Goal: Information Seeking & Learning: Learn about a topic

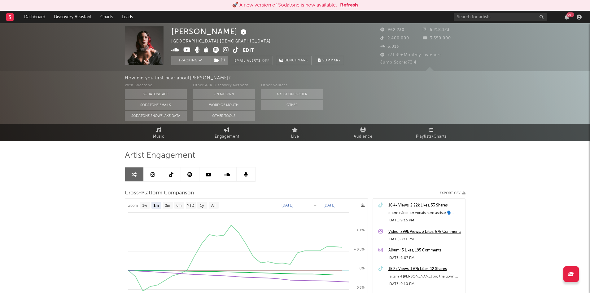
select select "1m"
click at [490, 15] on input "text" at bounding box center [500, 17] width 93 height 8
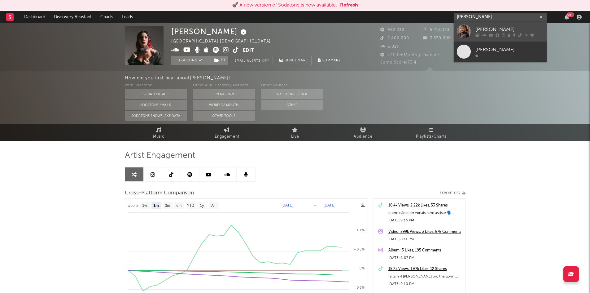
type input "pedro sampaio"
click at [489, 29] on div "PEDRO SAMPAIO" at bounding box center [510, 29] width 68 height 7
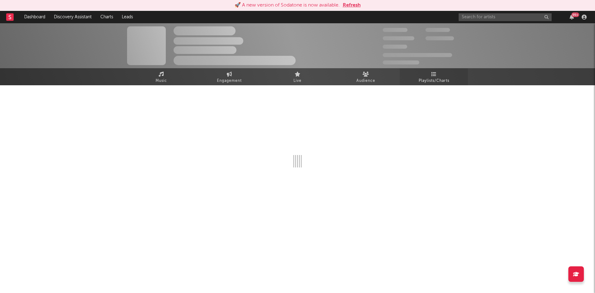
click at [437, 81] on span "Playlists/Charts" at bounding box center [434, 80] width 31 height 7
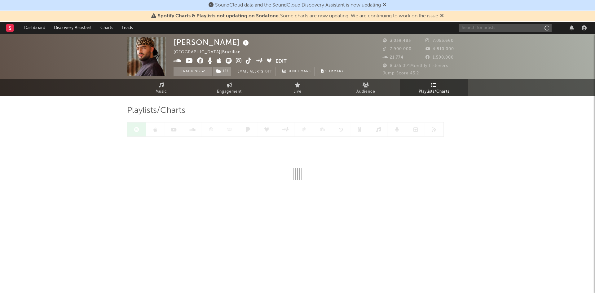
click at [482, 27] on input "text" at bounding box center [505, 28] width 93 height 8
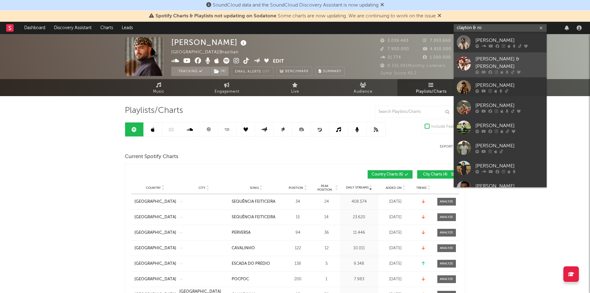
type input "clayton & ro"
click at [488, 61] on div "Clayton & Romário" at bounding box center [510, 62] width 68 height 15
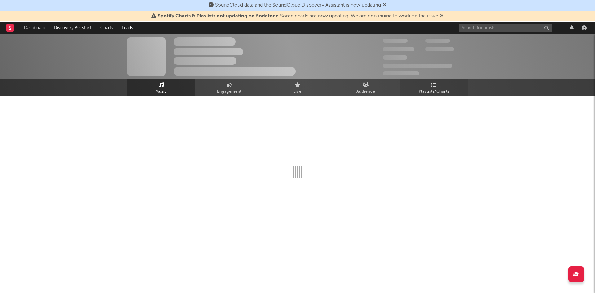
click at [442, 90] on span "Playlists/Charts" at bounding box center [434, 91] width 31 height 7
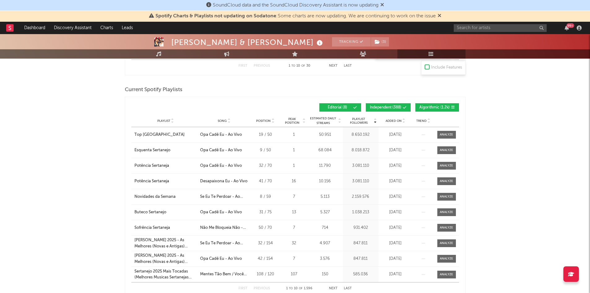
scroll to position [306, 0]
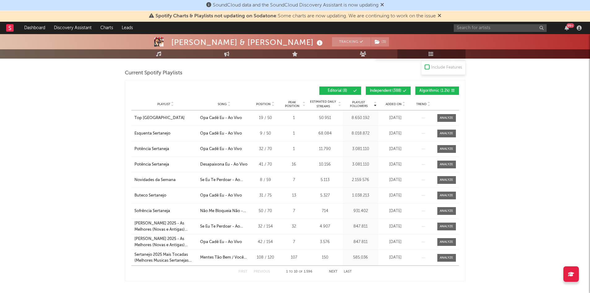
click at [223, 106] on div "Song" at bounding box center [224, 104] width 48 height 5
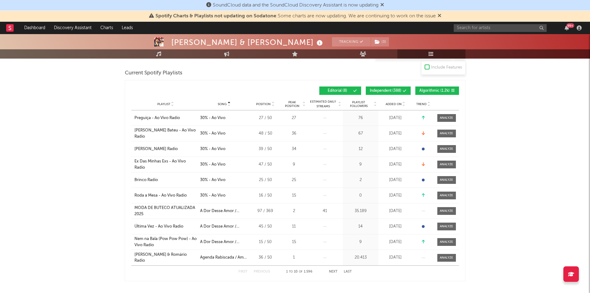
click at [347, 272] on button "Last" at bounding box center [348, 271] width 8 height 3
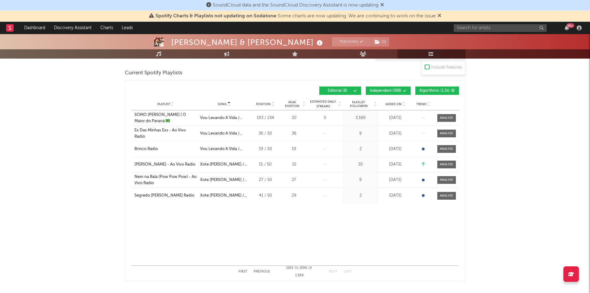
click at [430, 86] on button "Algorithmic ( 1.2k )" at bounding box center [438, 90] width 44 height 8
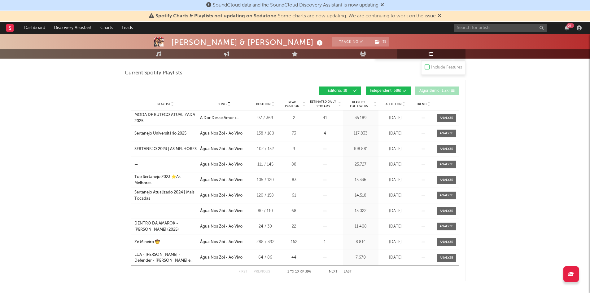
click at [388, 89] on span "Independent ( 388 )" at bounding box center [386, 91] width 32 height 4
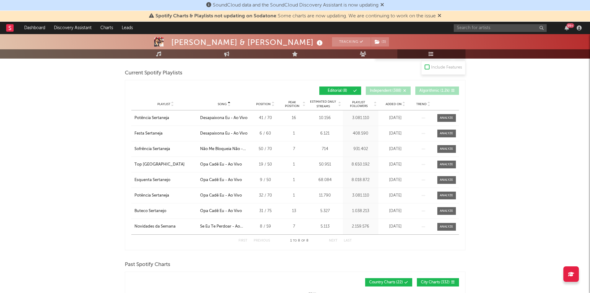
click at [393, 90] on span at bounding box center [392, 91] width 1 height 4
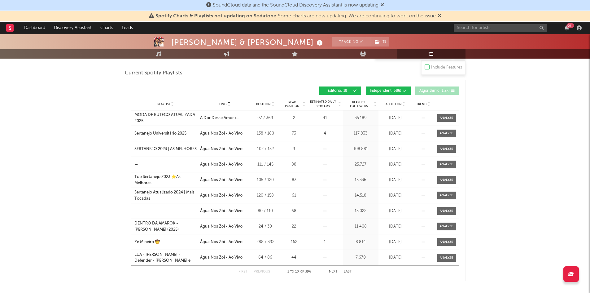
click at [337, 270] on button "Next" at bounding box center [333, 271] width 9 height 3
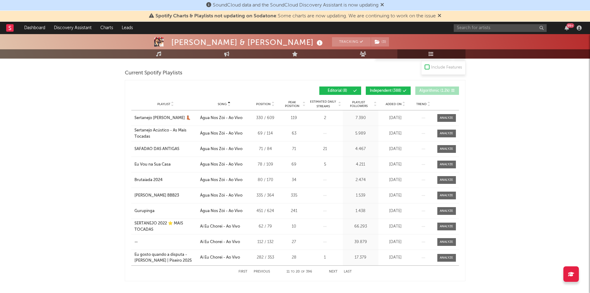
click at [337, 270] on button "Next" at bounding box center [333, 271] width 9 height 3
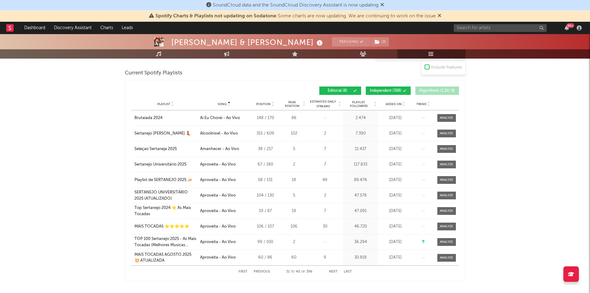
click at [337, 270] on button "Next" at bounding box center [333, 271] width 9 height 3
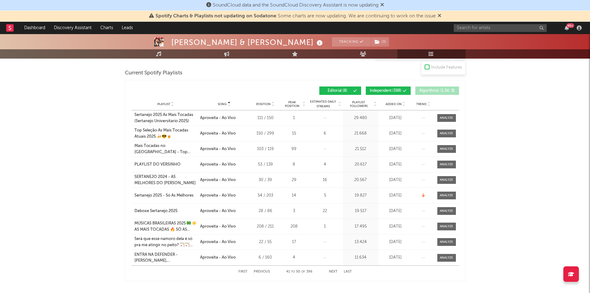
click at [337, 270] on button "Next" at bounding box center [333, 271] width 9 height 3
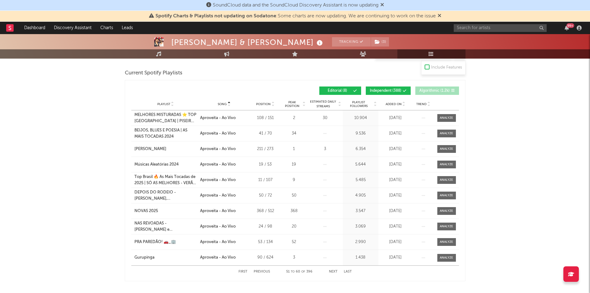
click at [337, 270] on button "Next" at bounding box center [333, 271] width 9 height 3
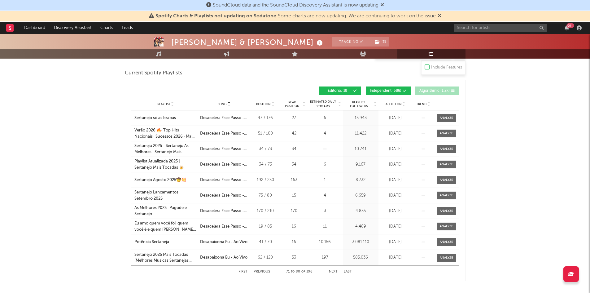
click at [337, 270] on button "Next" at bounding box center [333, 271] width 9 height 3
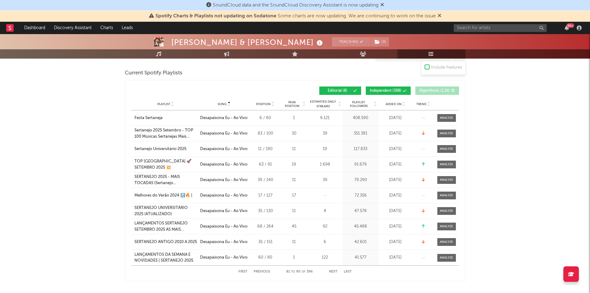
click at [337, 270] on button "Next" at bounding box center [333, 271] width 9 height 3
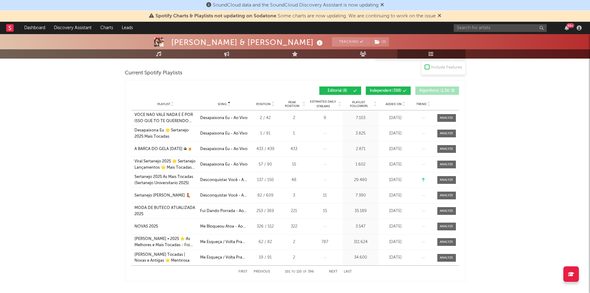
click at [337, 270] on button "Next" at bounding box center [333, 271] width 9 height 3
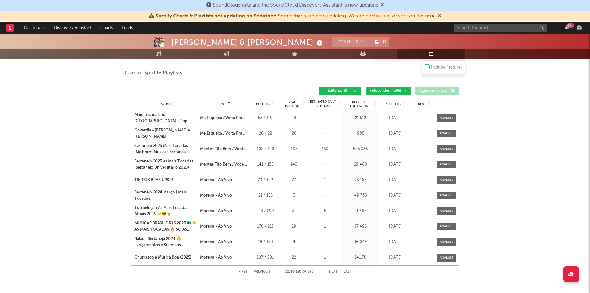
click at [337, 270] on button "Next" at bounding box center [333, 271] width 9 height 3
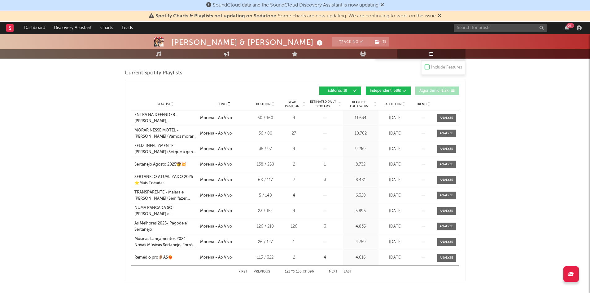
click at [337, 270] on button "Next" at bounding box center [333, 271] width 9 height 3
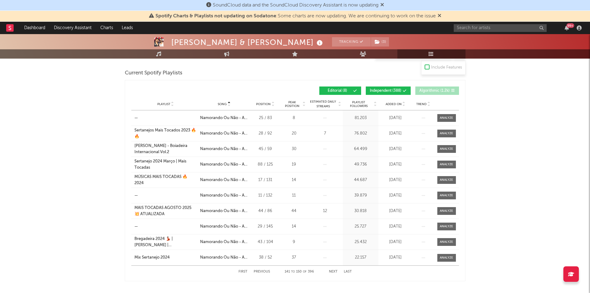
click at [337, 270] on button "Next" at bounding box center [333, 271] width 9 height 3
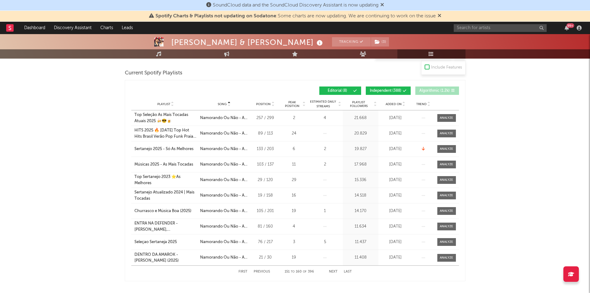
click at [337, 270] on button "Next" at bounding box center [333, 271] width 9 height 3
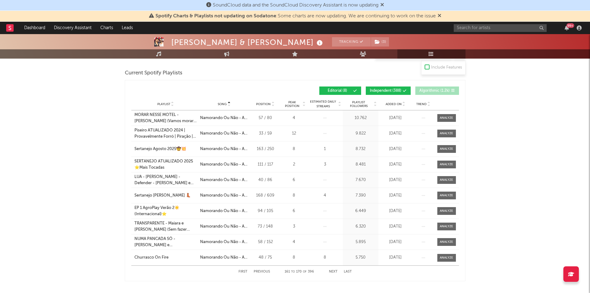
click at [337, 270] on button "Next" at bounding box center [333, 271] width 9 height 3
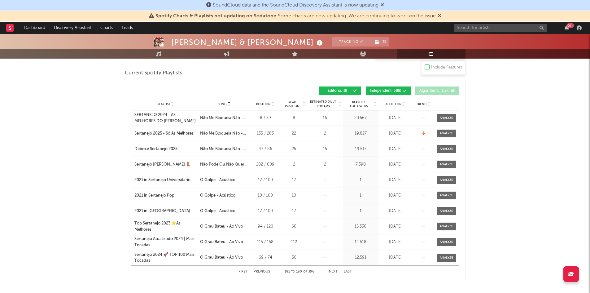
click at [337, 270] on button "Next" at bounding box center [333, 271] width 9 height 3
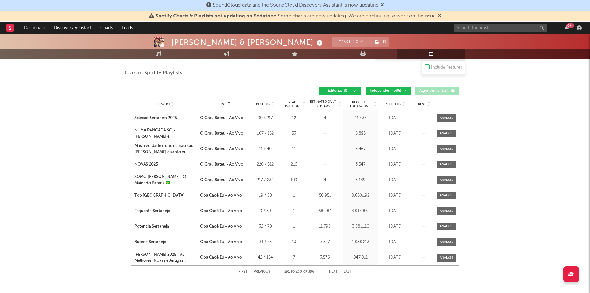
click at [337, 270] on button "Next" at bounding box center [333, 271] width 9 height 3
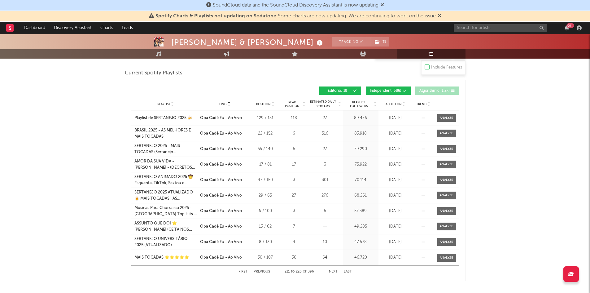
click at [337, 270] on button "Next" at bounding box center [333, 271] width 9 height 3
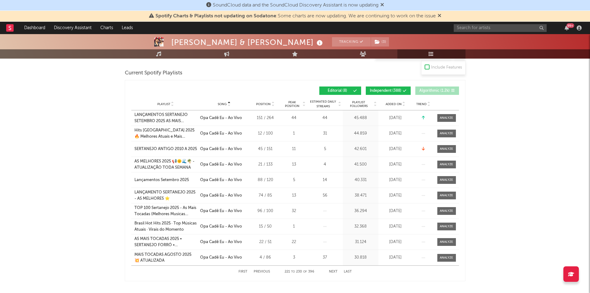
click at [337, 270] on button "Next" at bounding box center [333, 271] width 9 height 3
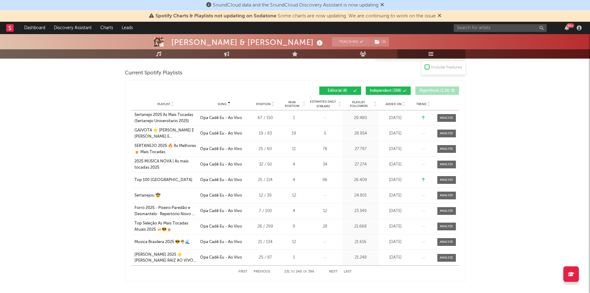
click at [337, 270] on button "Next" at bounding box center [333, 271] width 9 height 3
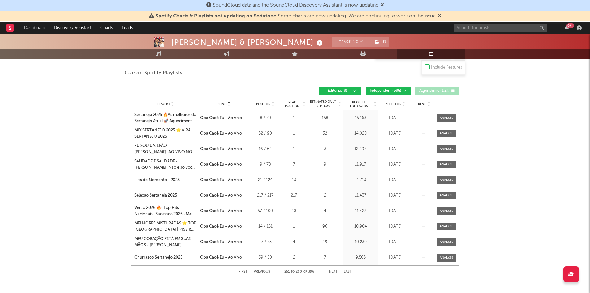
click at [337, 270] on button "Next" at bounding box center [333, 271] width 9 height 3
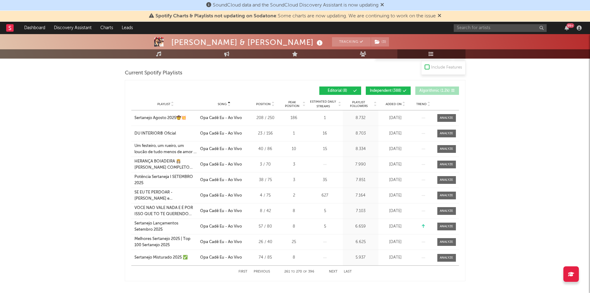
click at [337, 270] on button "Next" at bounding box center [333, 271] width 9 height 3
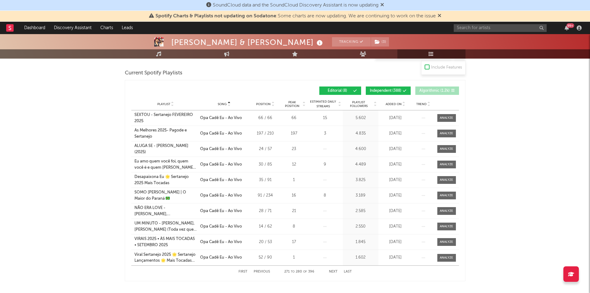
click at [337, 270] on button "Next" at bounding box center [333, 271] width 9 height 3
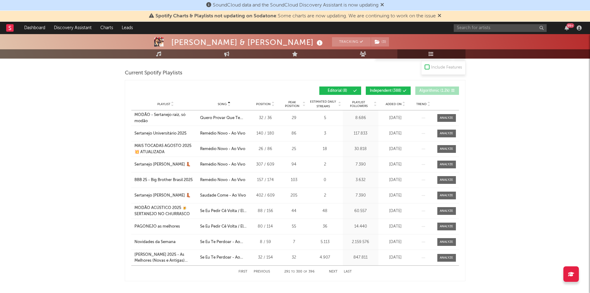
click at [337, 270] on button "Next" at bounding box center [333, 271] width 9 height 3
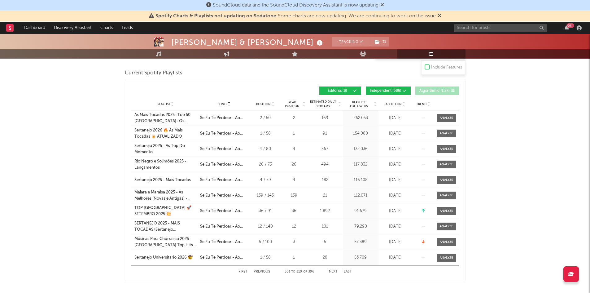
click at [337, 270] on button "Next" at bounding box center [333, 271] width 9 height 3
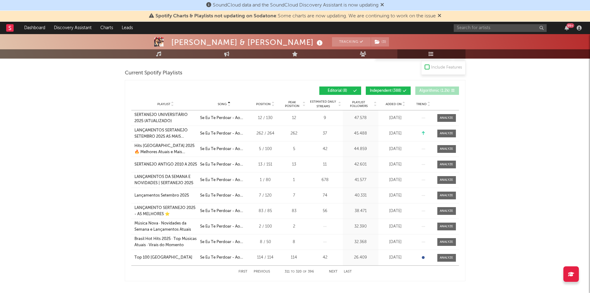
click at [337, 270] on button "Next" at bounding box center [333, 271] width 9 height 3
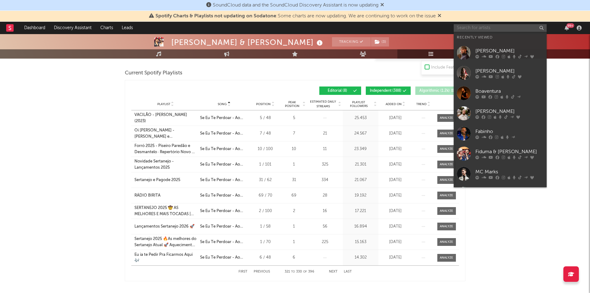
click at [473, 24] on input "text" at bounding box center [500, 28] width 93 height 8
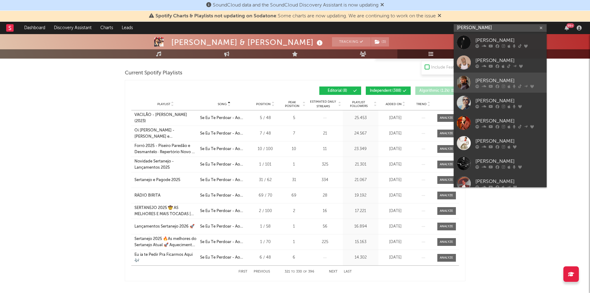
type input "pedro"
click at [486, 81] on div "PEDRO SAMPAIO" at bounding box center [510, 80] width 68 height 7
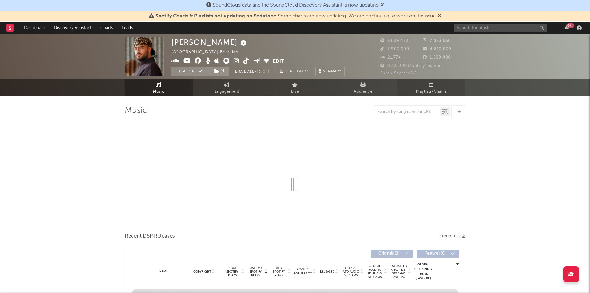
click at [441, 88] on span "Playlists/Charts" at bounding box center [431, 91] width 31 height 7
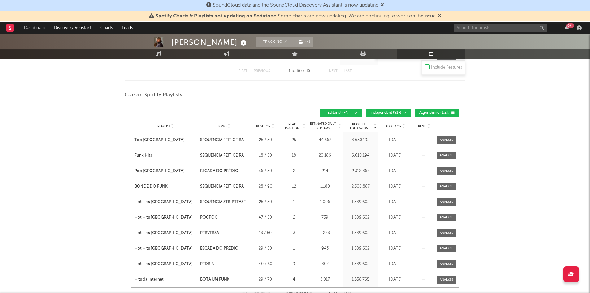
scroll to position [285, 0]
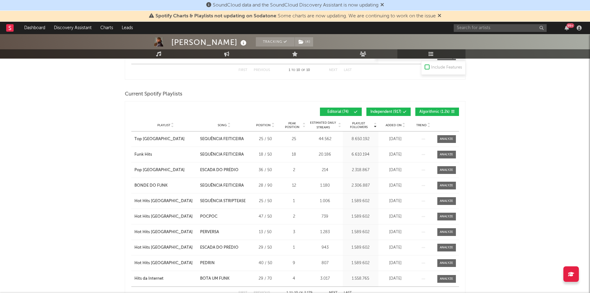
click at [434, 108] on button "Algorithmic ( 1.2k )" at bounding box center [438, 112] width 44 height 8
click at [394, 111] on span "Independent ( 917 )" at bounding box center [386, 112] width 31 height 4
click at [222, 123] on span "Song" at bounding box center [222, 125] width 9 height 4
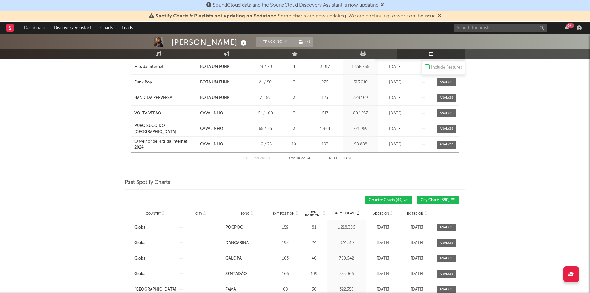
scroll to position [420, 0]
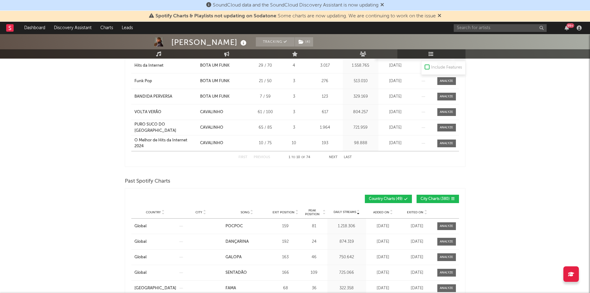
click at [347, 156] on button "Last" at bounding box center [348, 157] width 8 height 3
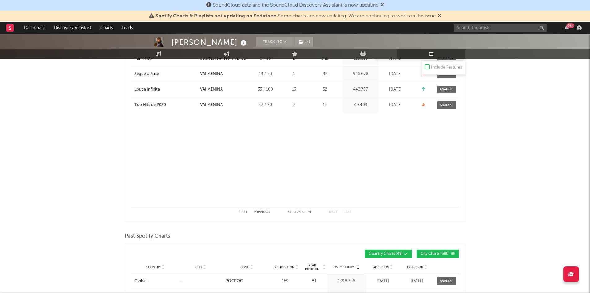
scroll to position [368, 0]
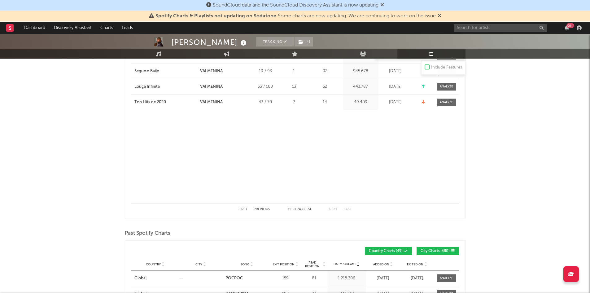
click at [262, 208] on button "Previous" at bounding box center [262, 209] width 16 height 3
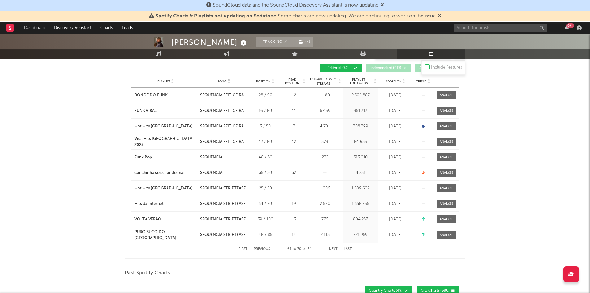
scroll to position [325, 0]
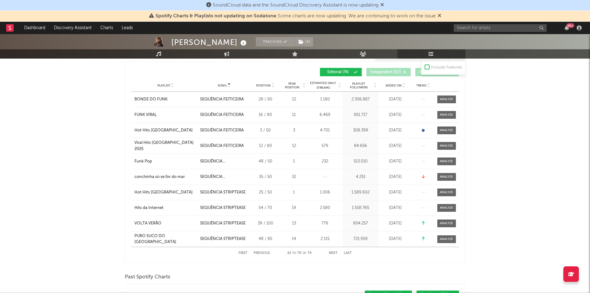
click at [259, 252] on button "Previous" at bounding box center [262, 252] width 16 height 3
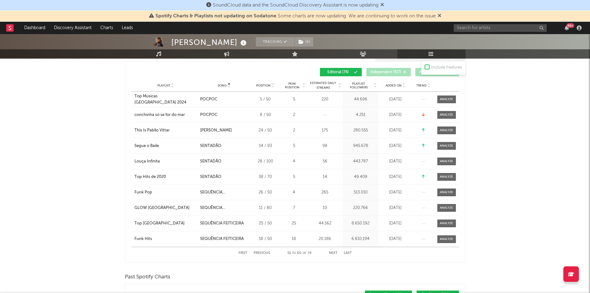
click at [443, 15] on div "Spotify Charts & Playlists not updating on Sodatone : Some charts are now updat…" at bounding box center [295, 16] width 590 height 11
click at [441, 15] on icon at bounding box center [440, 15] width 4 height 5
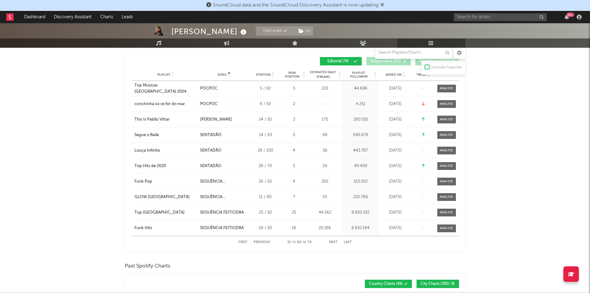
click at [384, 4] on icon at bounding box center [382, 4] width 4 height 5
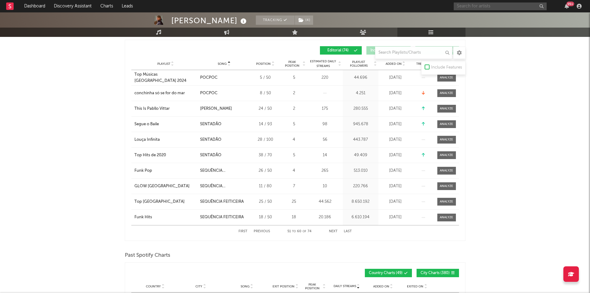
click at [477, 6] on input "text" at bounding box center [500, 6] width 93 height 8
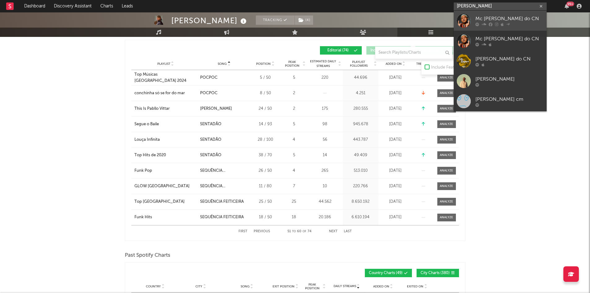
type input "rodrigo cn"
click at [482, 19] on div "Mc [PERSON_NAME] do CN" at bounding box center [510, 18] width 68 height 7
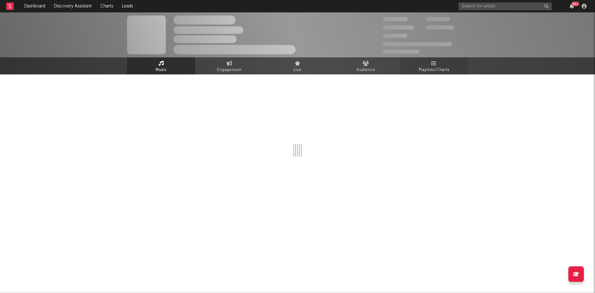
click at [438, 70] on span "Playlists/Charts" at bounding box center [434, 69] width 31 height 7
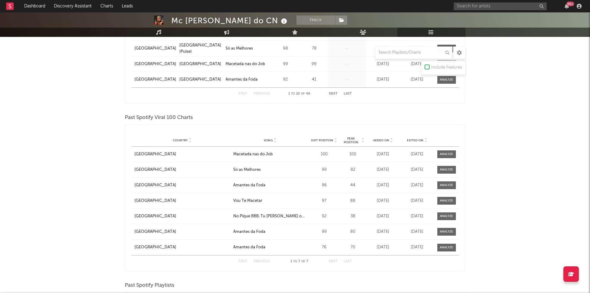
scroll to position [480, 0]
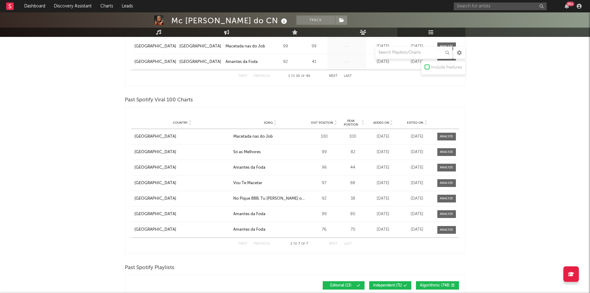
click at [526, 208] on div "Mc Rodrigo do CN Track Brazil | Baile Funk Edit Track Benchmark Summary 279.519…" at bounding box center [295, 22] width 590 height 980
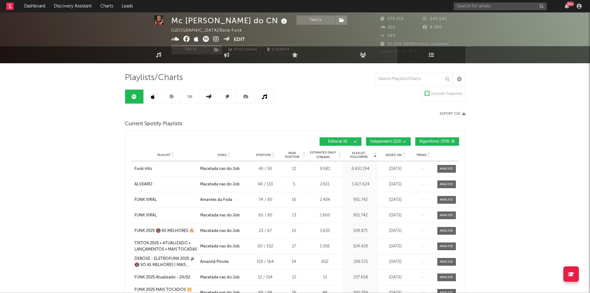
scroll to position [12, 0]
